Goal: Ask a question

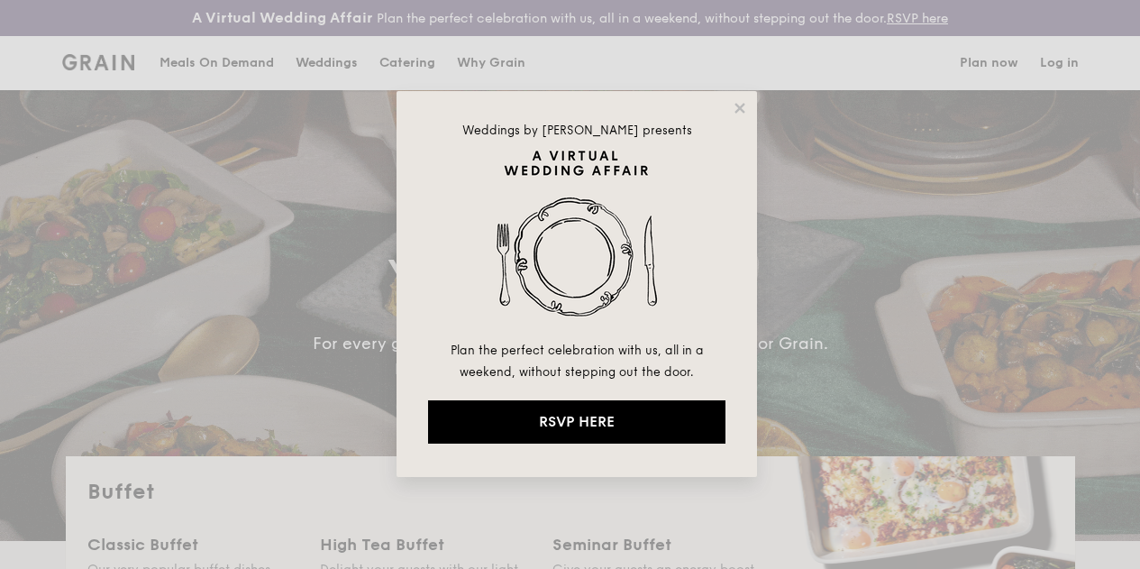
select select
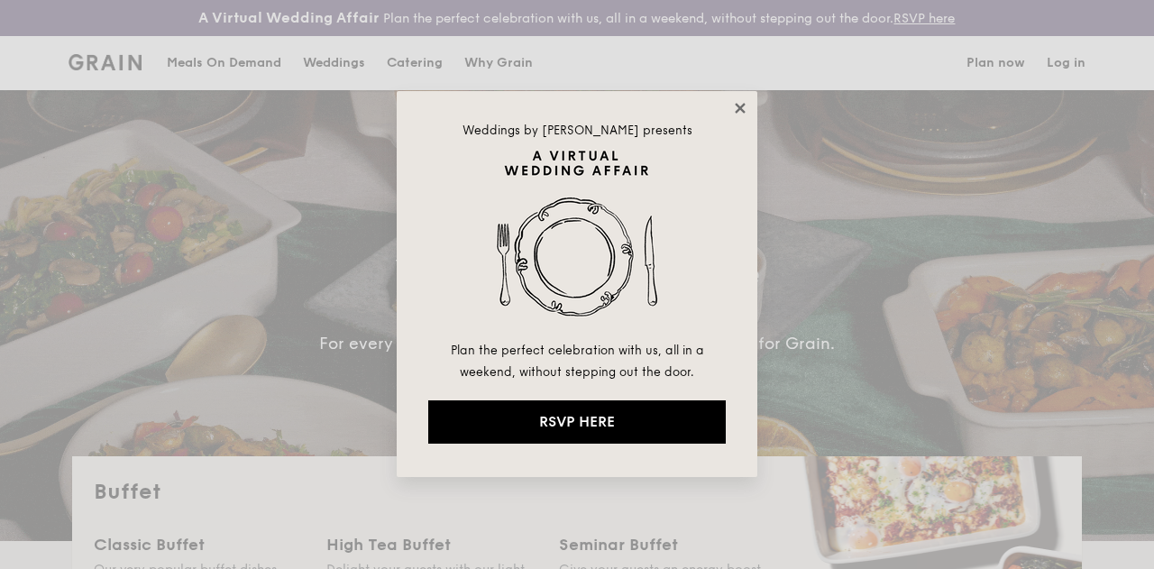
click at [741, 111] on icon at bounding box center [740, 108] width 16 height 16
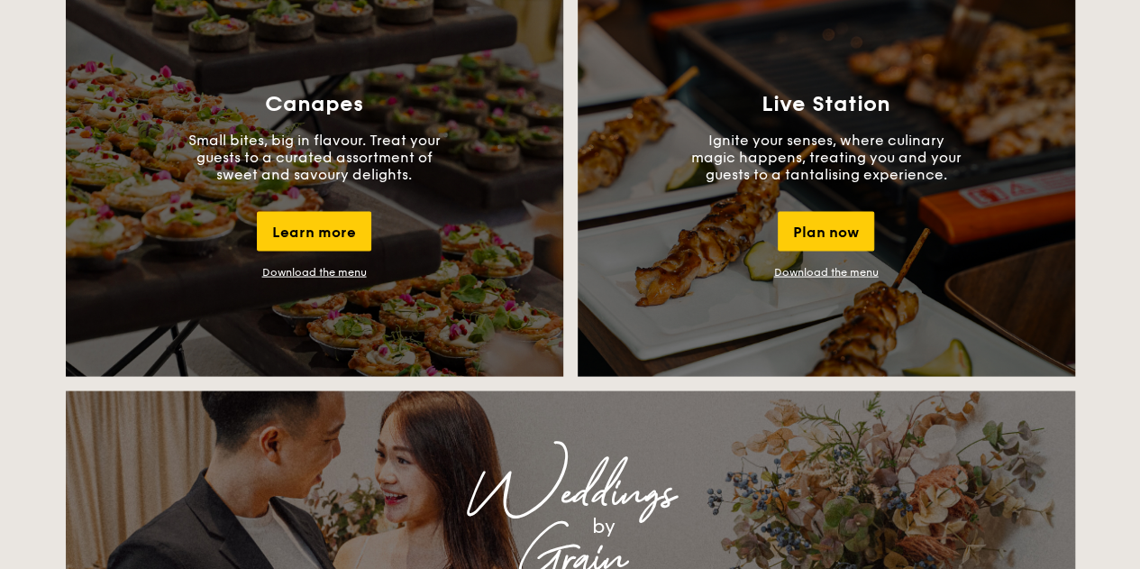
scroll to position [1697, 0]
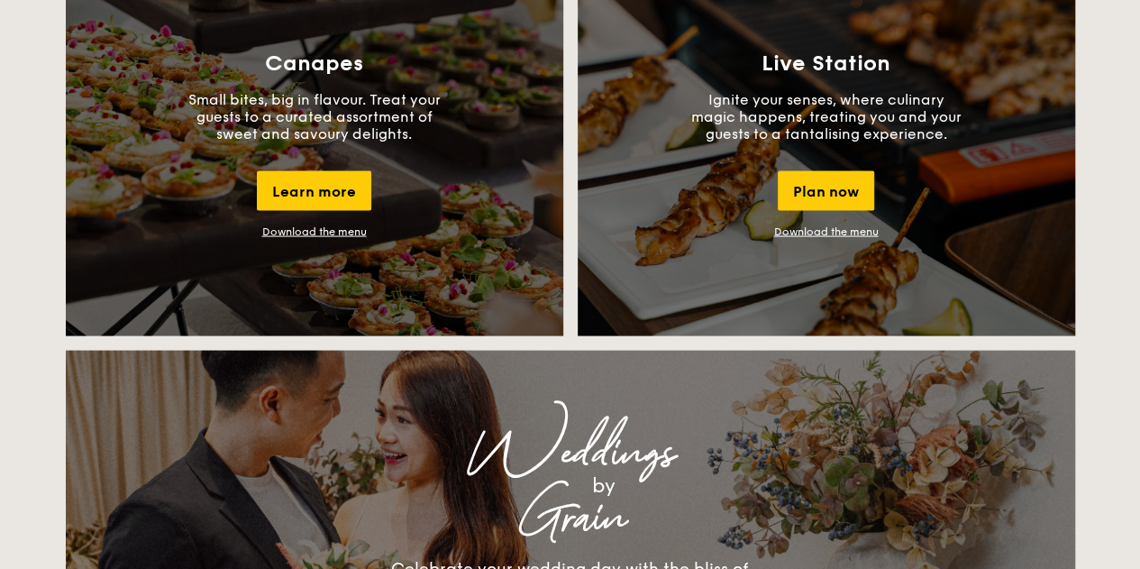
click at [837, 237] on link "Download the menu" at bounding box center [826, 230] width 105 height 13
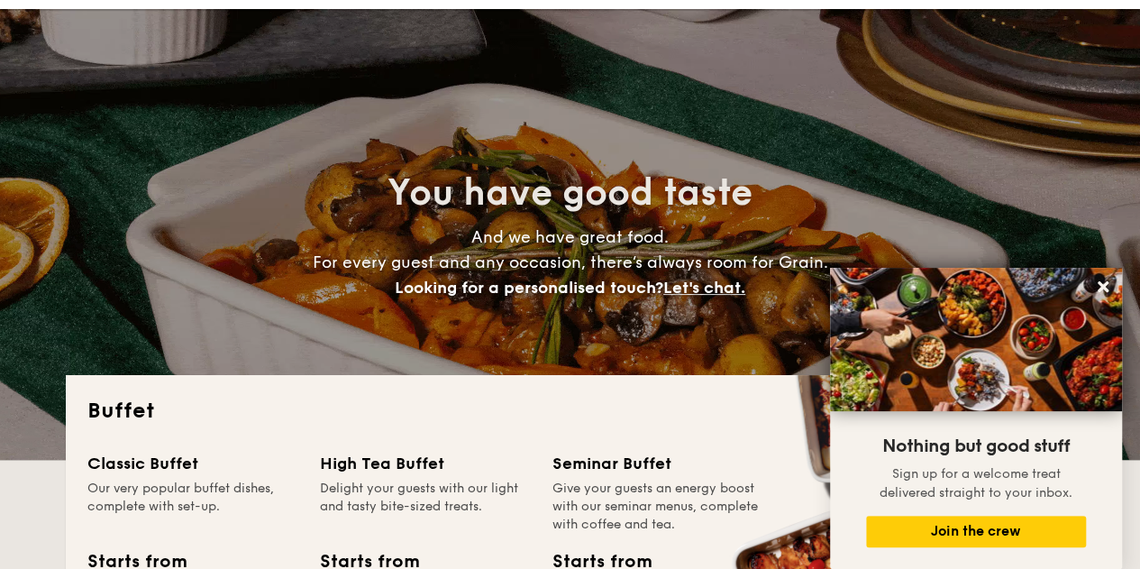
scroll to position [0, 0]
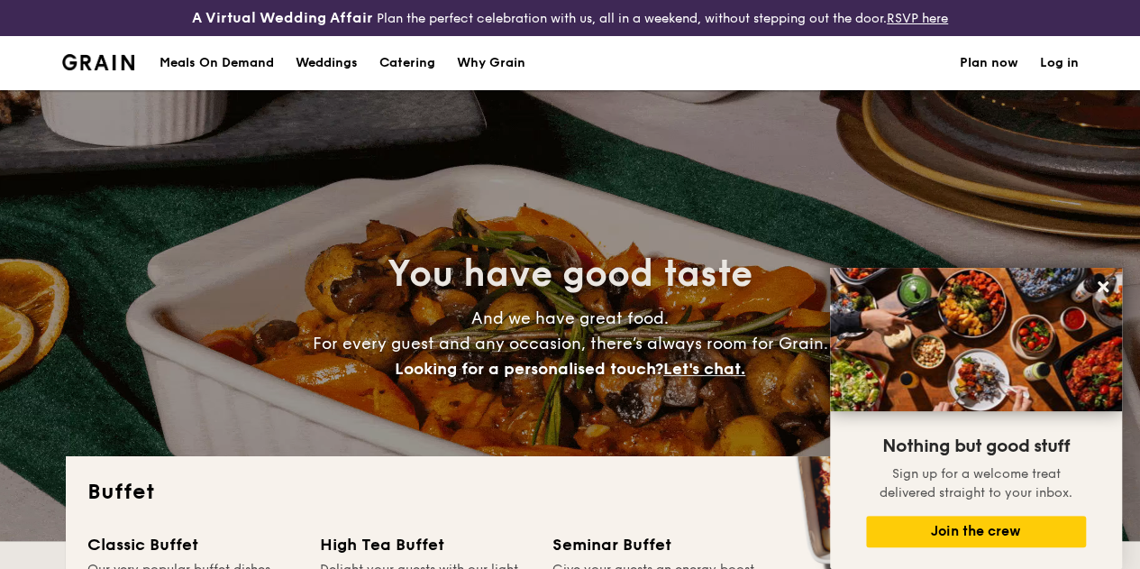
click at [426, 79] on h1 "Catering" at bounding box center [408, 63] width 56 height 54
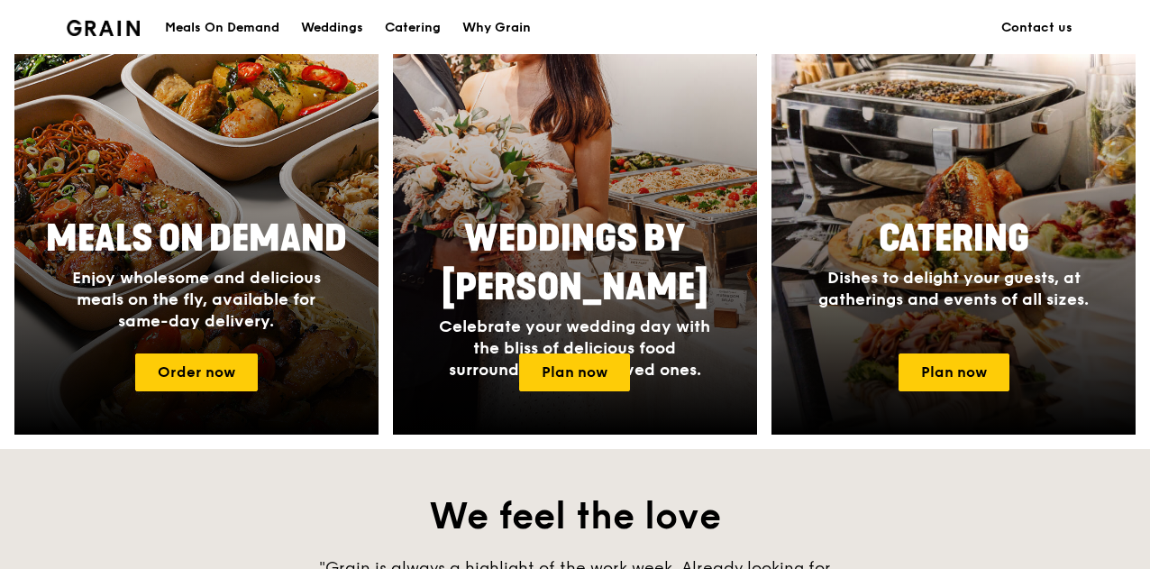
scroll to position [829, 0]
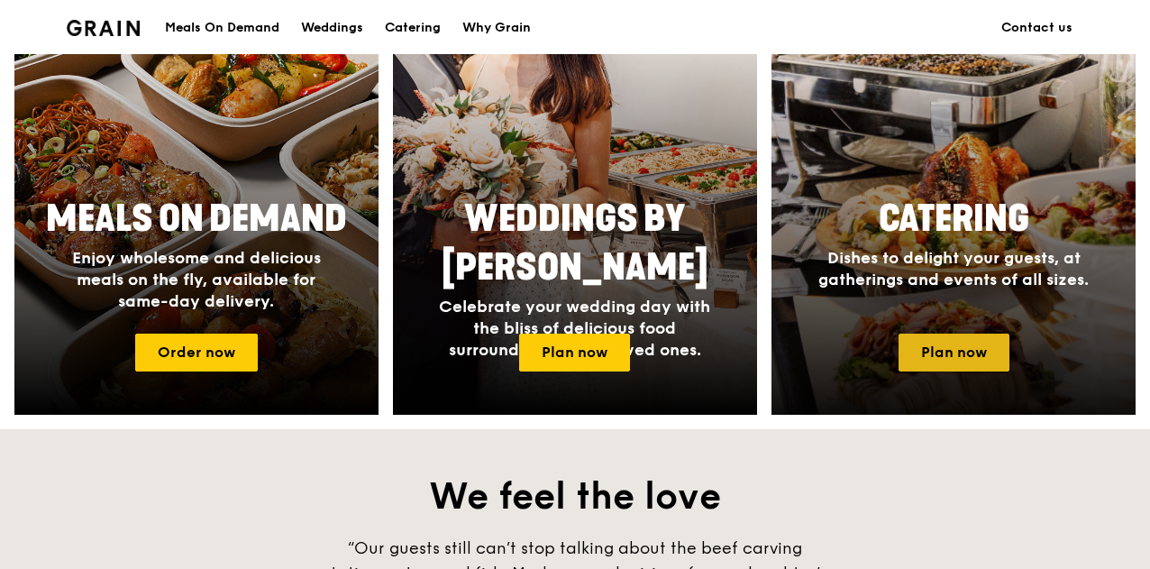
click at [954, 371] on link "Plan now" at bounding box center [954, 353] width 111 height 38
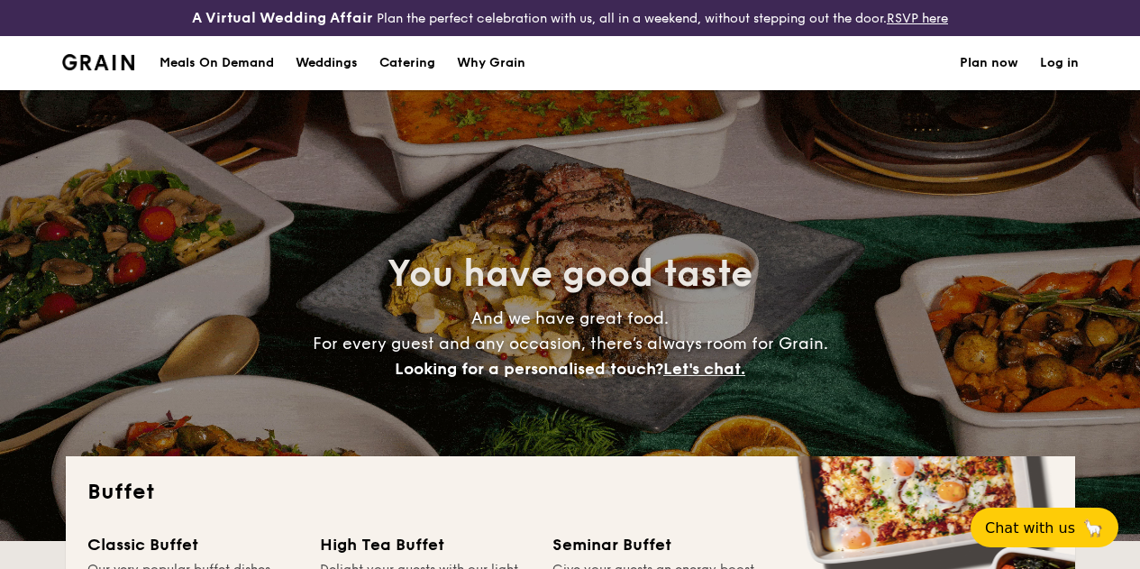
select select
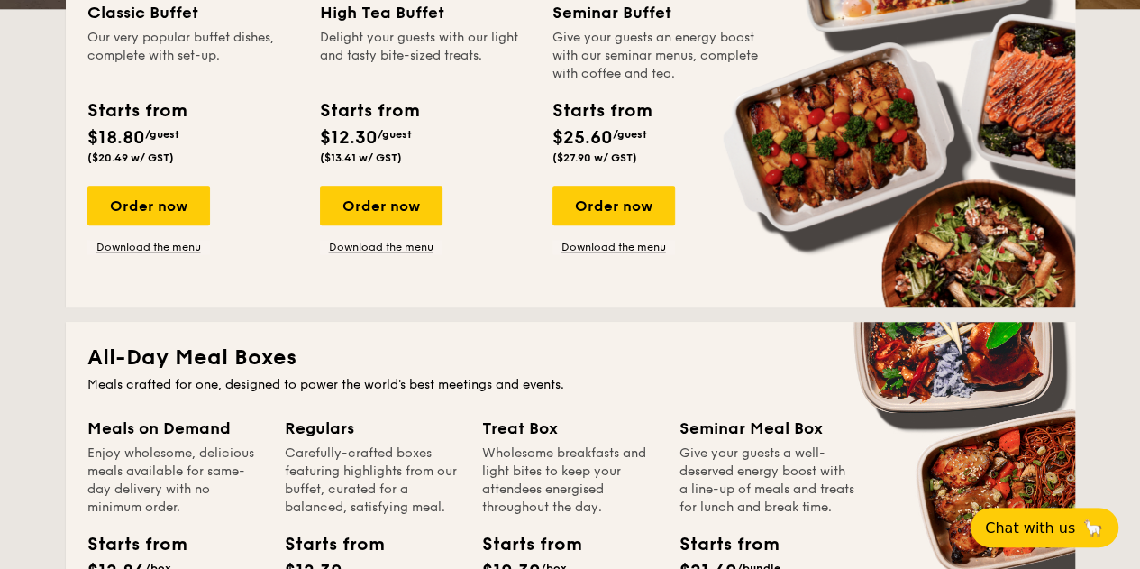
scroll to position [537, 0]
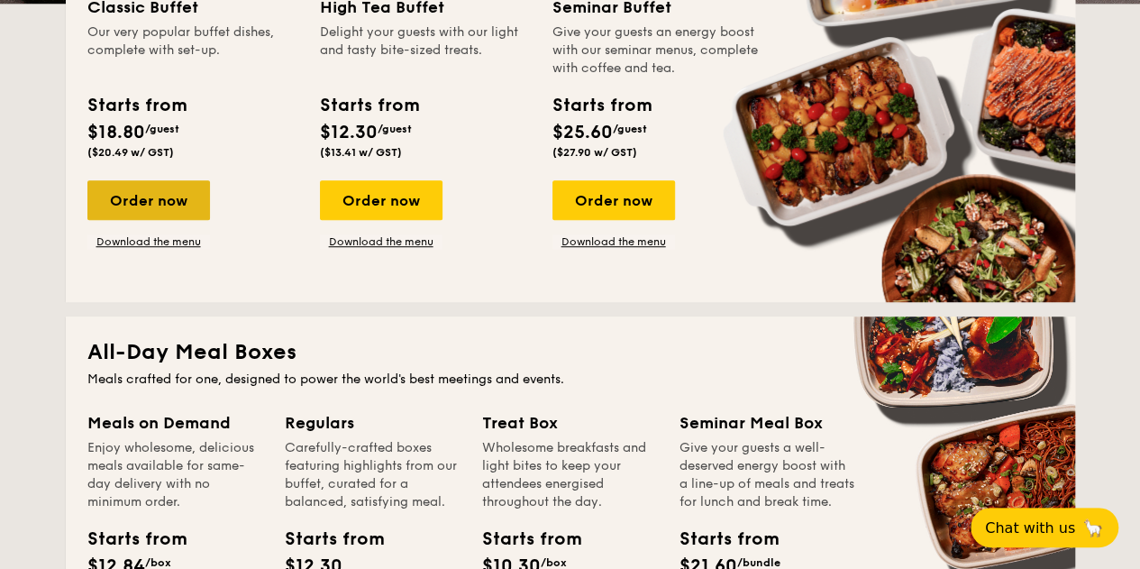
click at [160, 218] on div "Order now" at bounding box center [148, 200] width 123 height 40
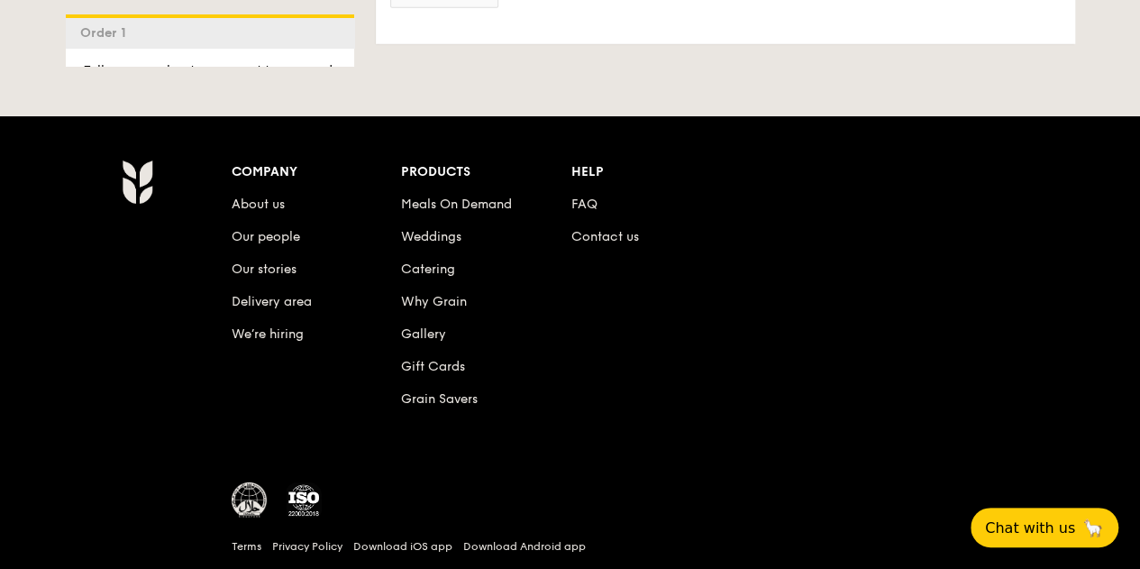
scroll to position [2639, 0]
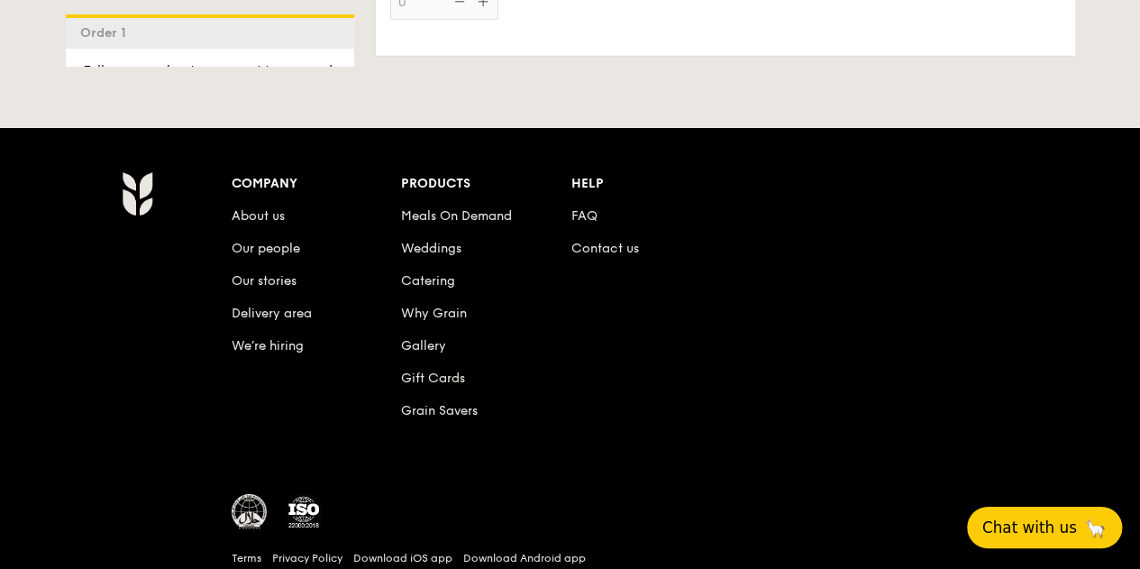
click at [1053, 541] on button "Chat with us 🦙" at bounding box center [1044, 527] width 155 height 41
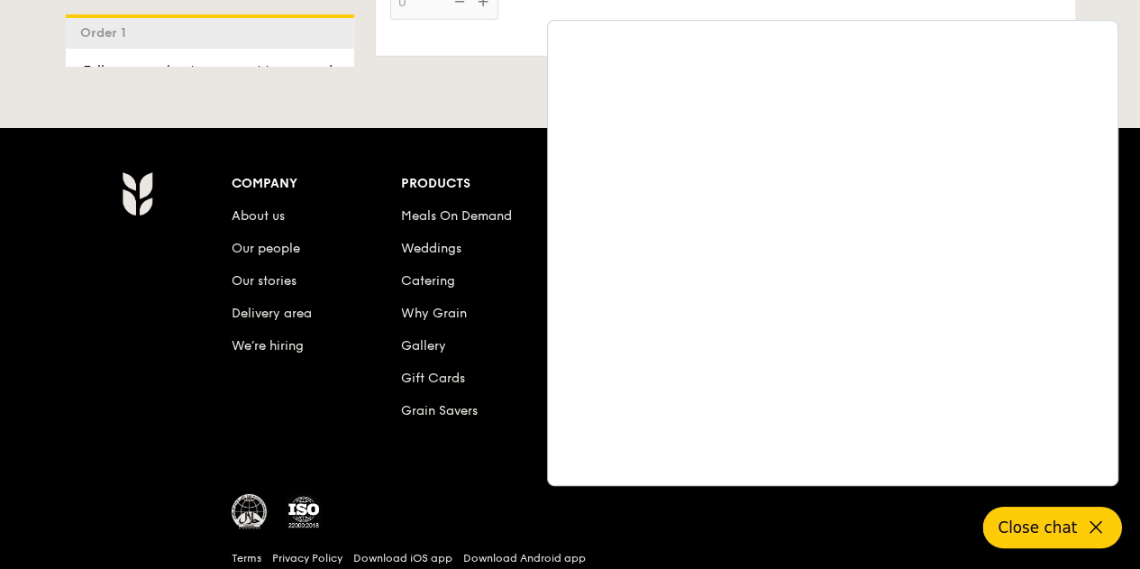
click at [1093, 532] on icon at bounding box center [1096, 528] width 22 height 22
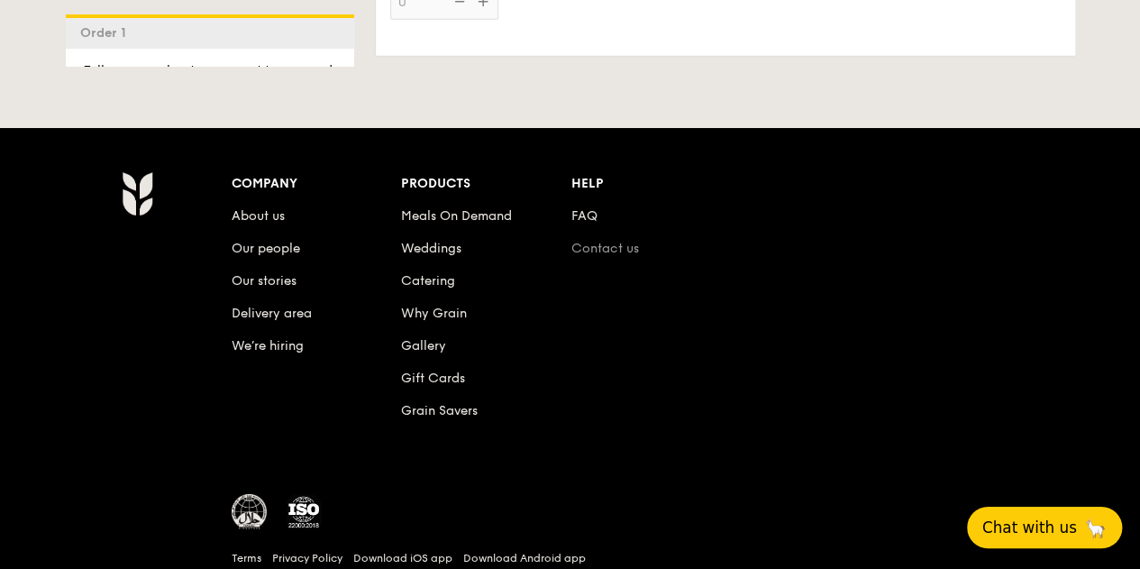
click at [615, 256] on link "Contact us" at bounding box center [606, 248] width 68 height 15
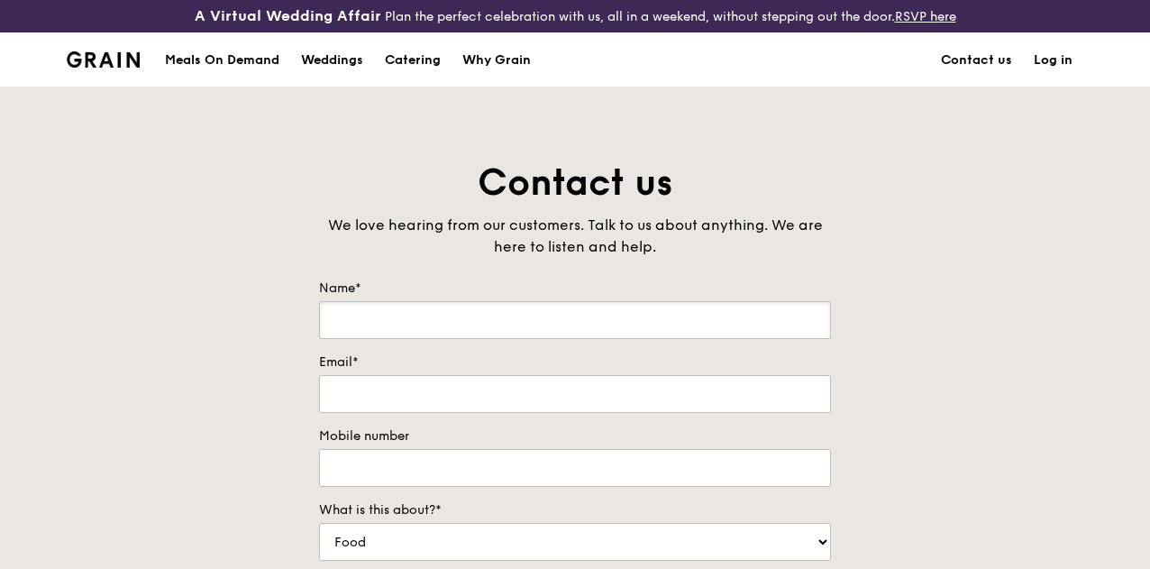
click at [567, 332] on input "Name*" at bounding box center [575, 320] width 512 height 38
type input "Faith Wong"
click at [462, 413] on input "Email*" at bounding box center [575, 394] width 512 height 38
type input "faith_wong@msig-asia.com"
click at [441, 487] on input "Mobile number" at bounding box center [575, 468] width 512 height 38
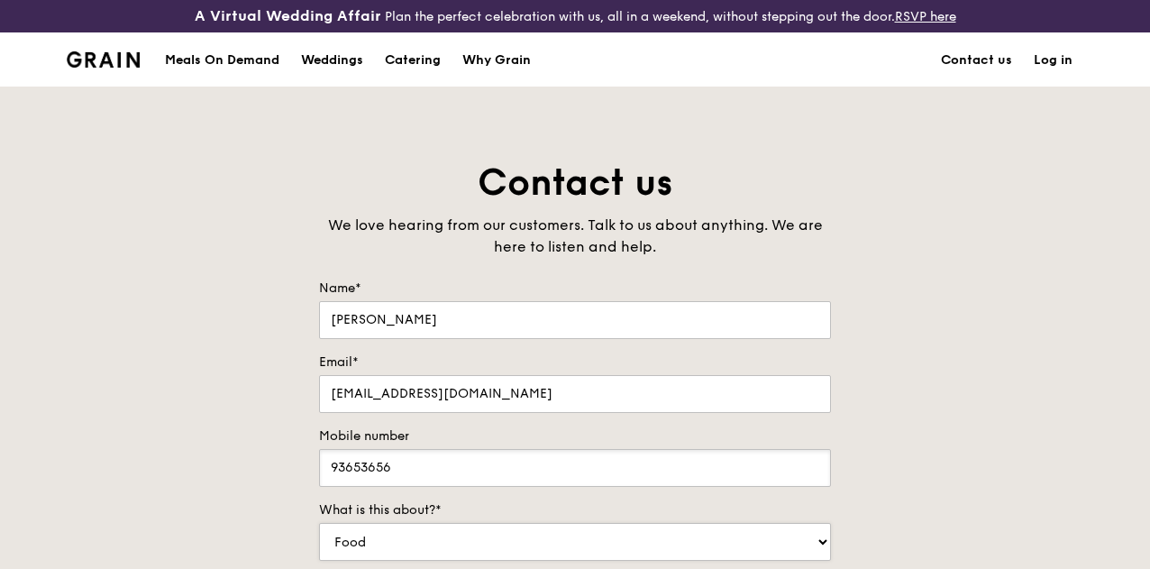
type input "93653656"
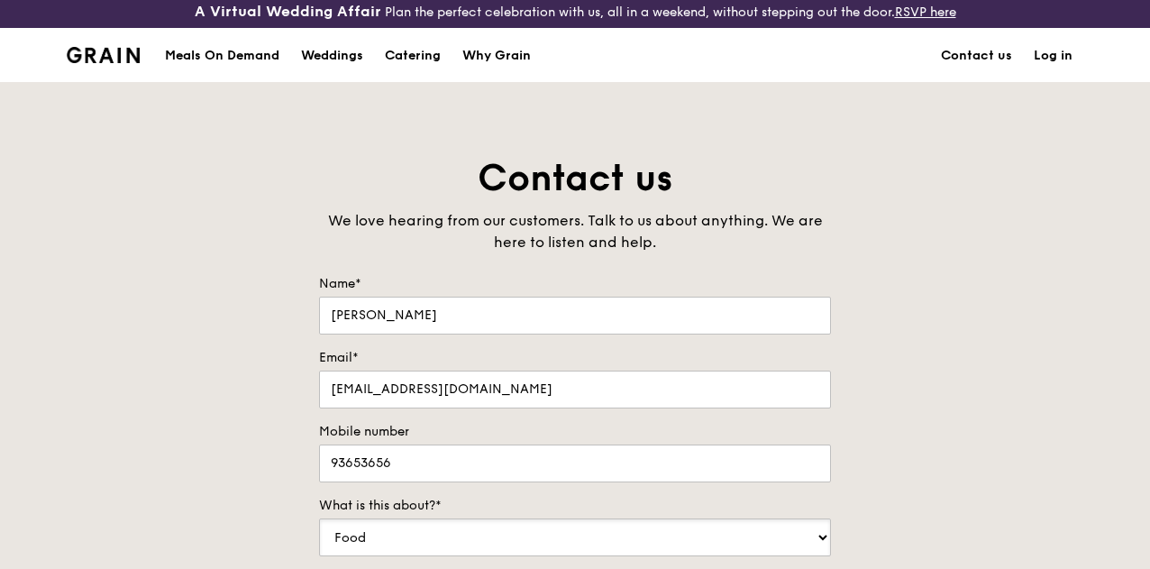
click at [416, 554] on select "Food Service Billing/Payment Catering Others" at bounding box center [575, 537] width 512 height 38
click at [319, 531] on select "Food Service Billing/Payment Catering Others" at bounding box center [575, 537] width 512 height 38
click at [881, 428] on div "Contact us We love hearing from our customers. Talk to us about anything. We ar…" at bounding box center [575, 531] width 1150 height 754
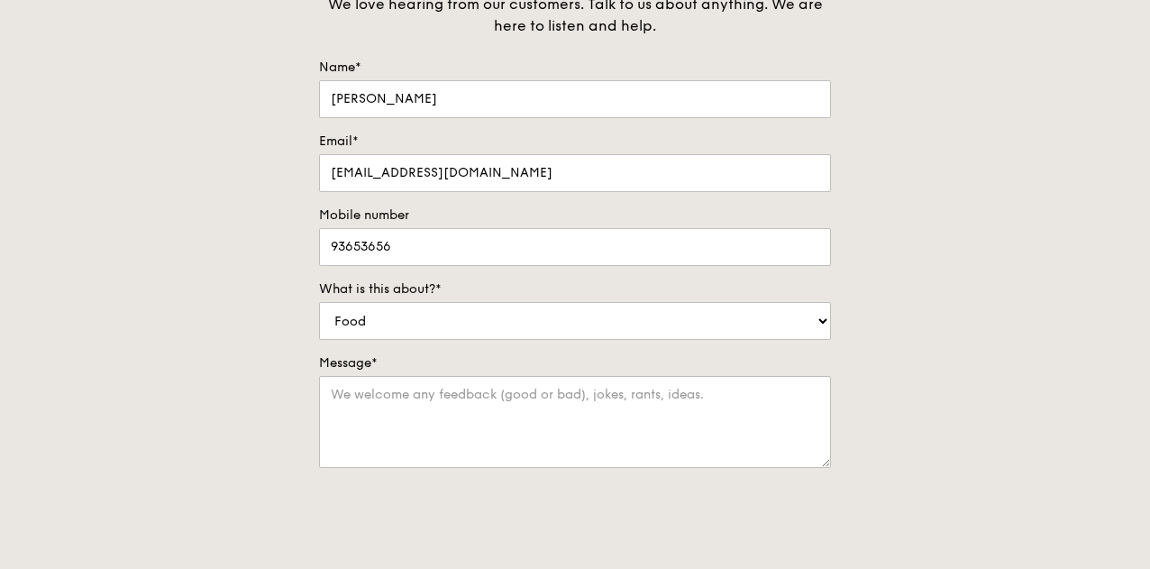
scroll to position [257, 0]
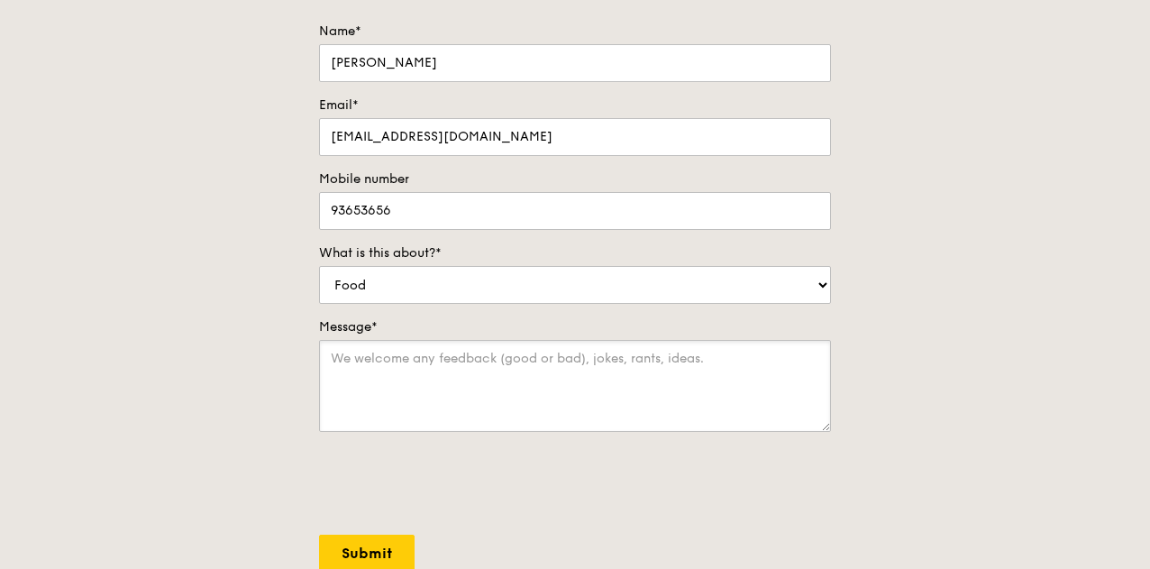
click at [400, 385] on textarea "Message*" at bounding box center [575, 386] width 512 height 92
type textarea "H"
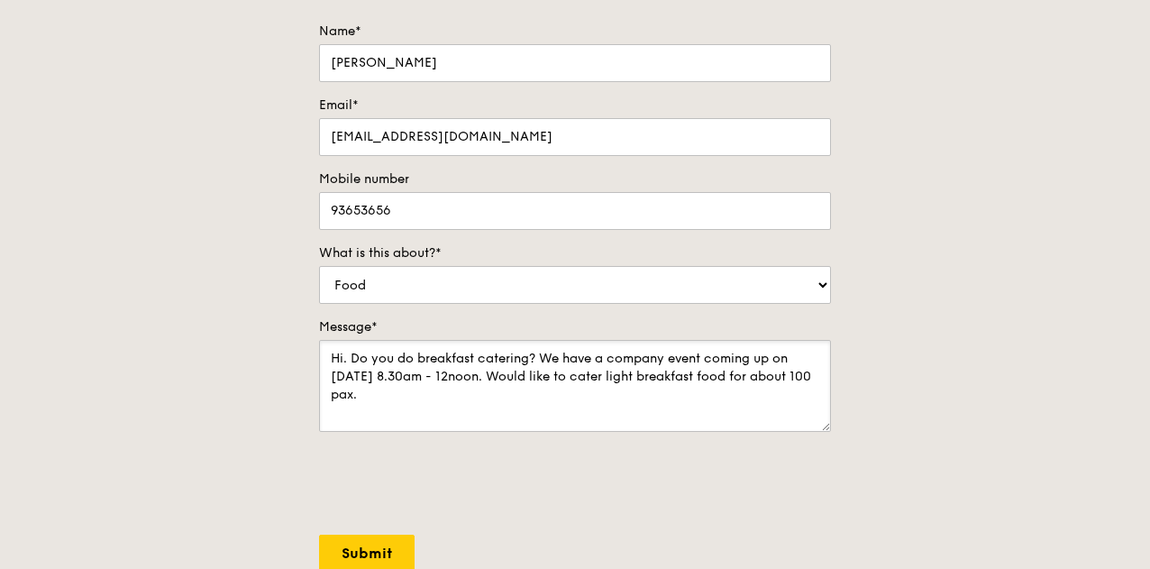
click at [458, 423] on textarea "Hi. Do you do breakfast catering? We have a company event coming up on 24 Oct 8…" at bounding box center [575, 386] width 512 height 92
type textarea "Hi. Do you do breakfast catering? We have a company event coming up on 24 Oct 8…"
click at [346, 567] on input "Submit" at bounding box center [367, 554] width 96 height 38
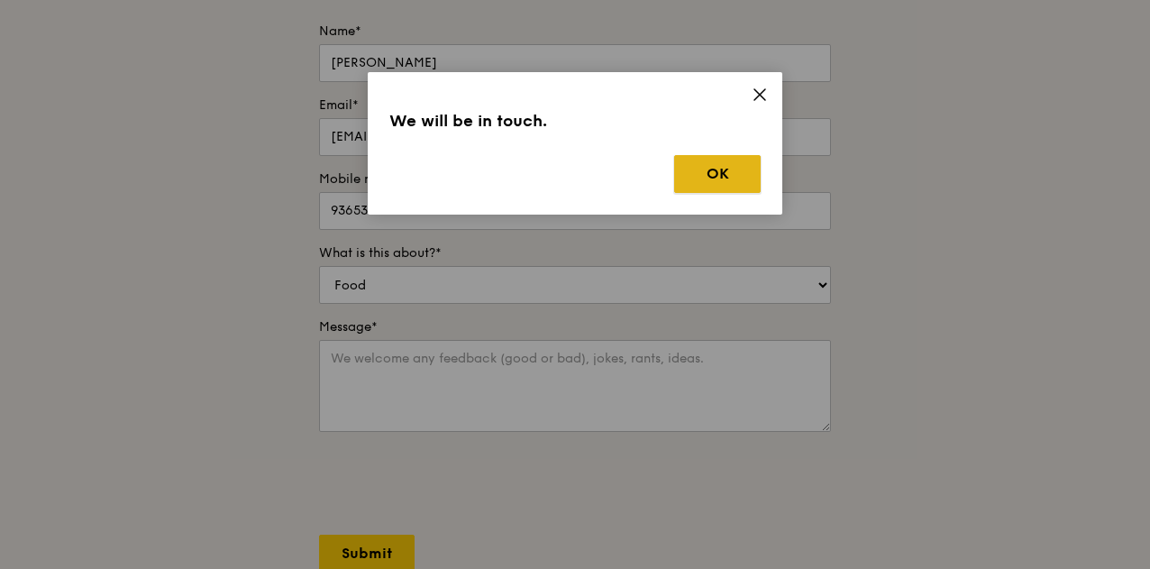
click at [745, 172] on button "OK" at bounding box center [717, 174] width 87 height 38
